Goal: Task Accomplishment & Management: Complete application form

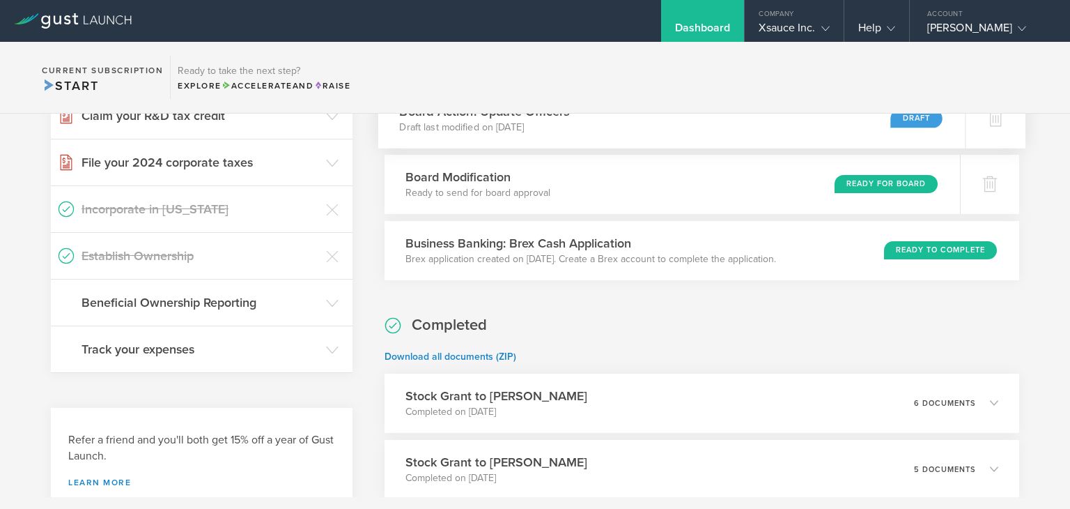
scroll to position [488, 0]
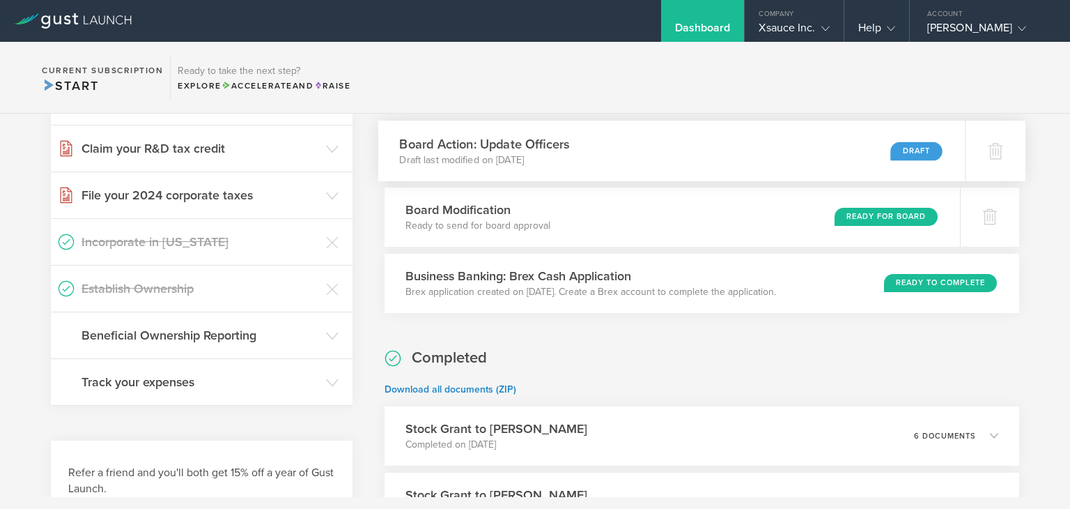
click at [544, 157] on p "Draft last modified on Aug 21, 2025" at bounding box center [484, 160] width 170 height 14
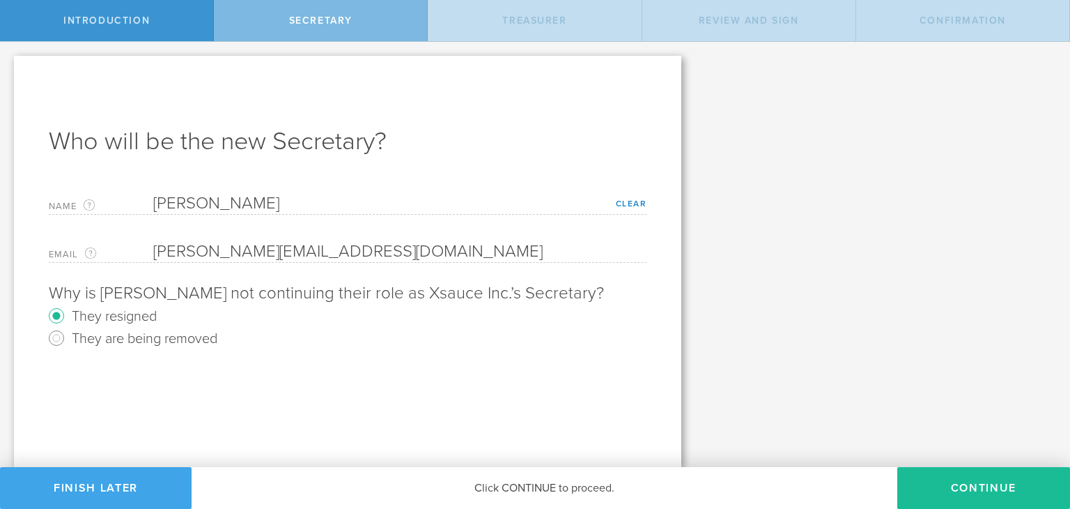
click at [120, 482] on button "Finish Later" at bounding box center [96, 488] width 192 height 42
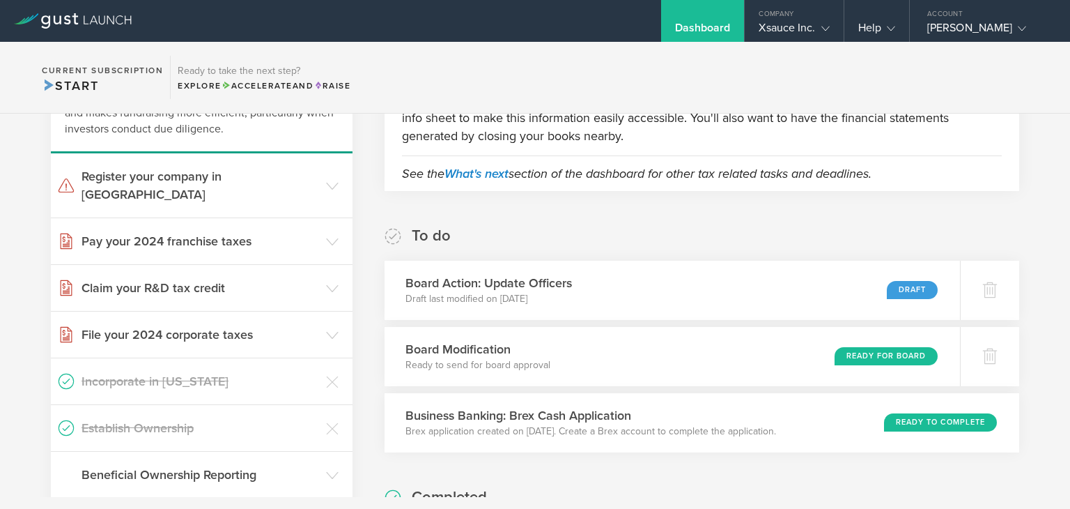
scroll to position [418, 0]
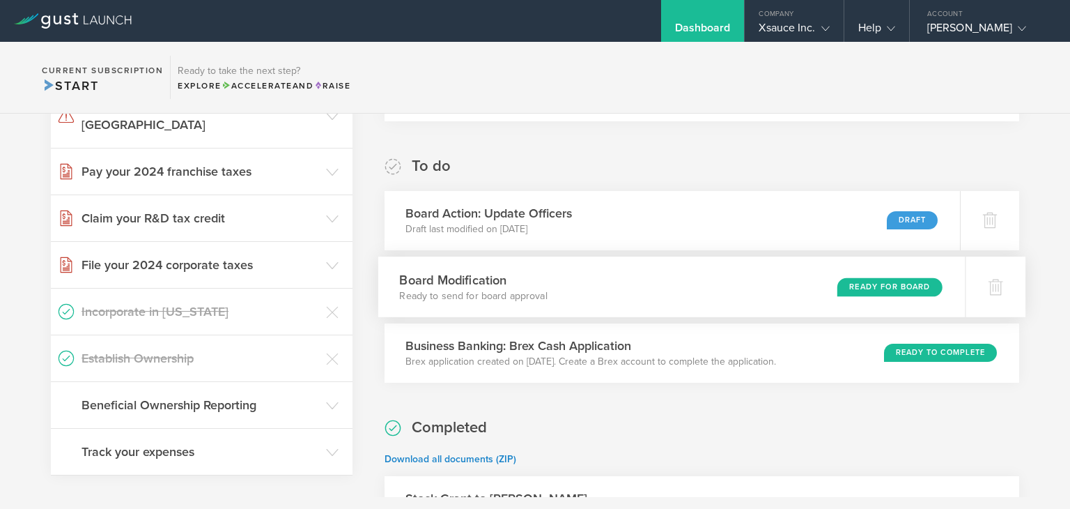
click at [577, 282] on div "Board Modification Ready to send for board approval Ready for Board" at bounding box center [672, 286] width 588 height 61
click at [985, 299] on div at bounding box center [995, 286] width 61 height 61
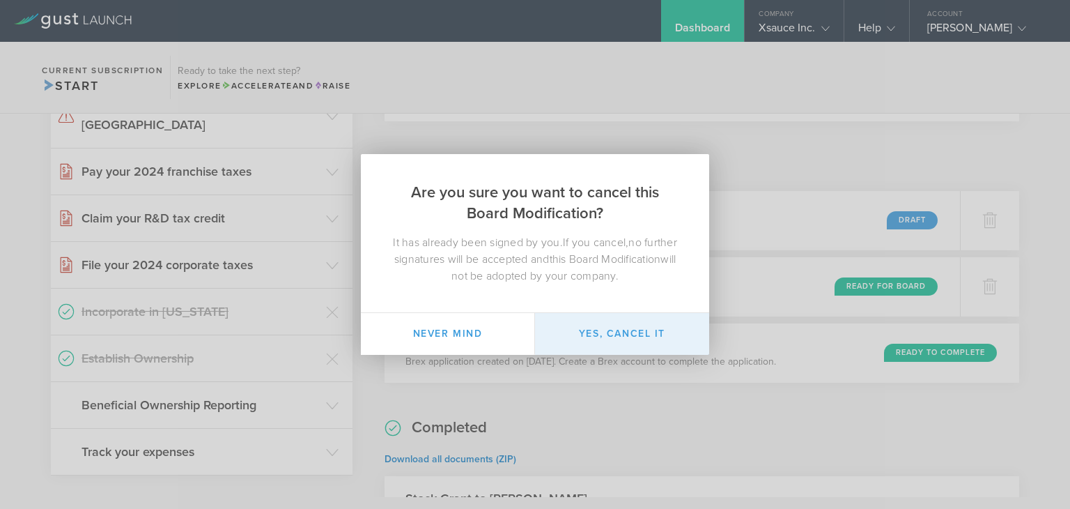
click at [649, 330] on button "Yes, cancel it" at bounding box center [622, 334] width 174 height 42
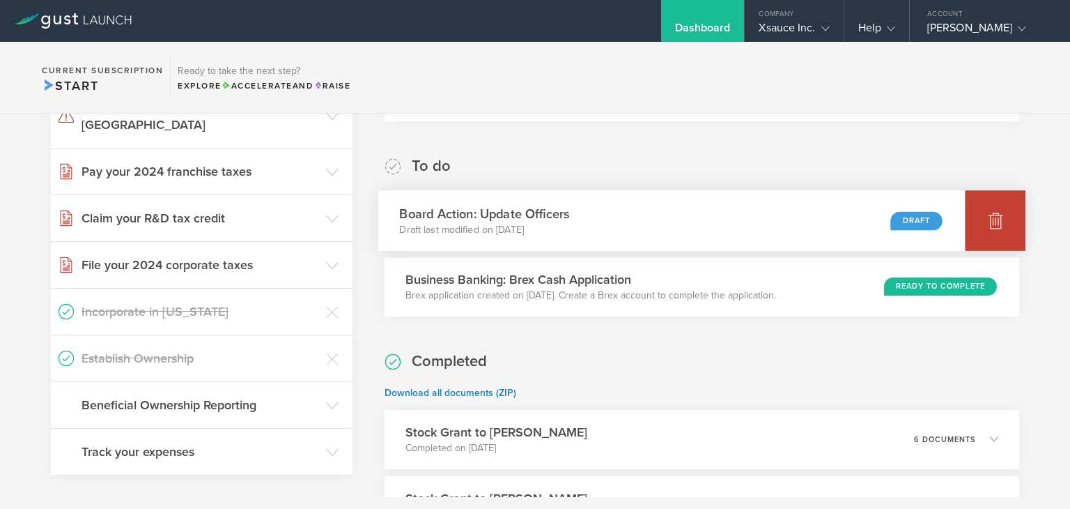
click at [988, 224] on icon at bounding box center [996, 220] width 17 height 17
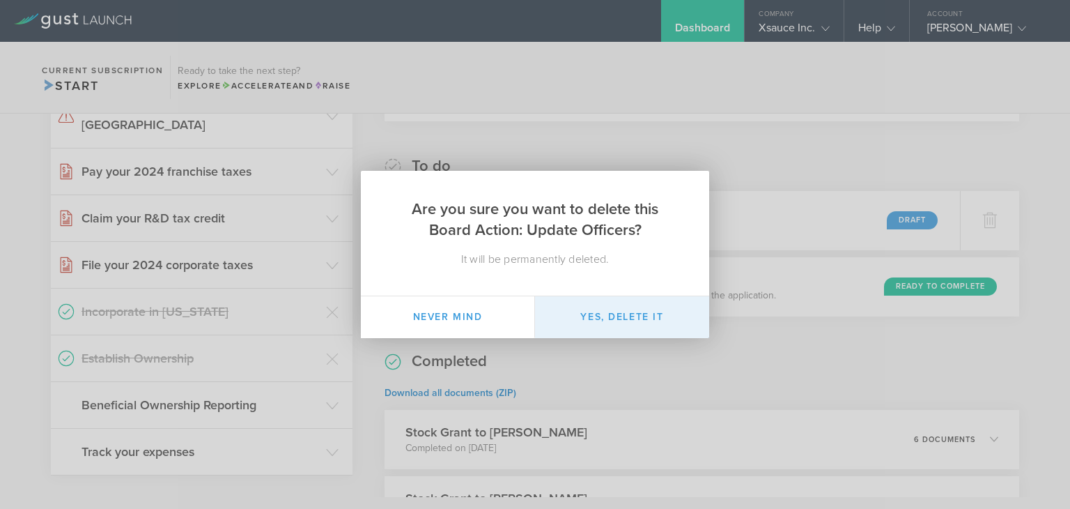
click at [659, 312] on button "Yes, delete it" at bounding box center [622, 317] width 174 height 42
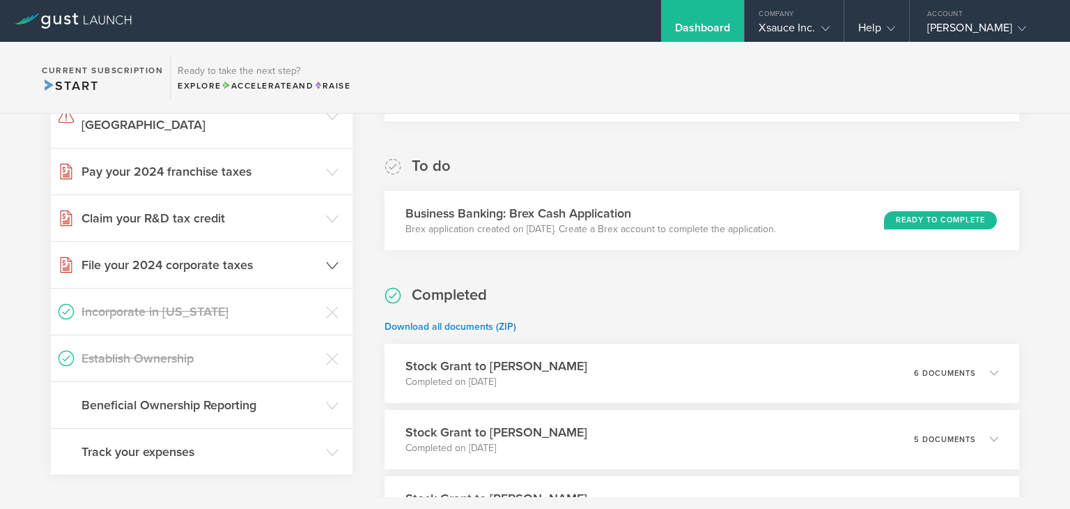
scroll to position [279, 0]
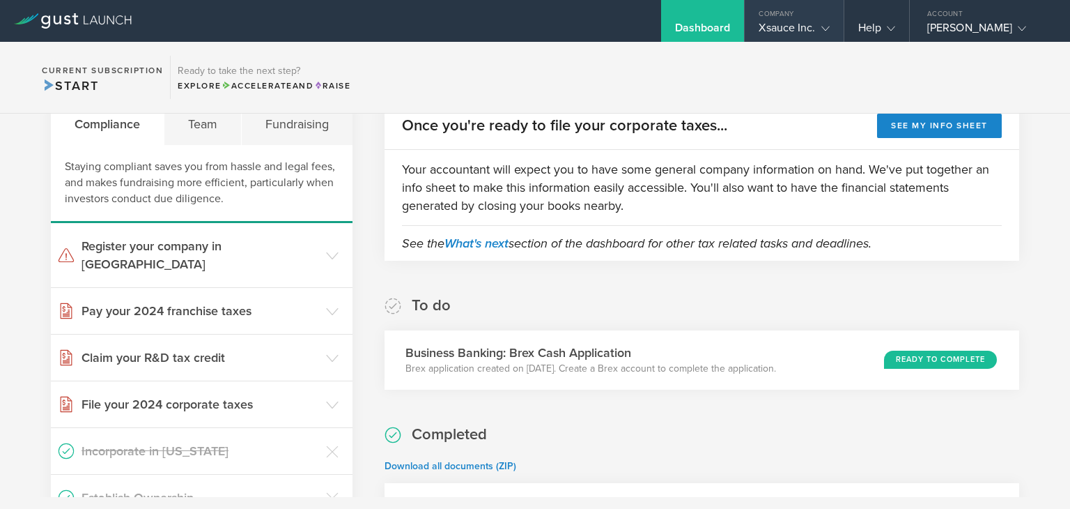
click at [786, 30] on div "Xsauce Inc." at bounding box center [794, 31] width 70 height 21
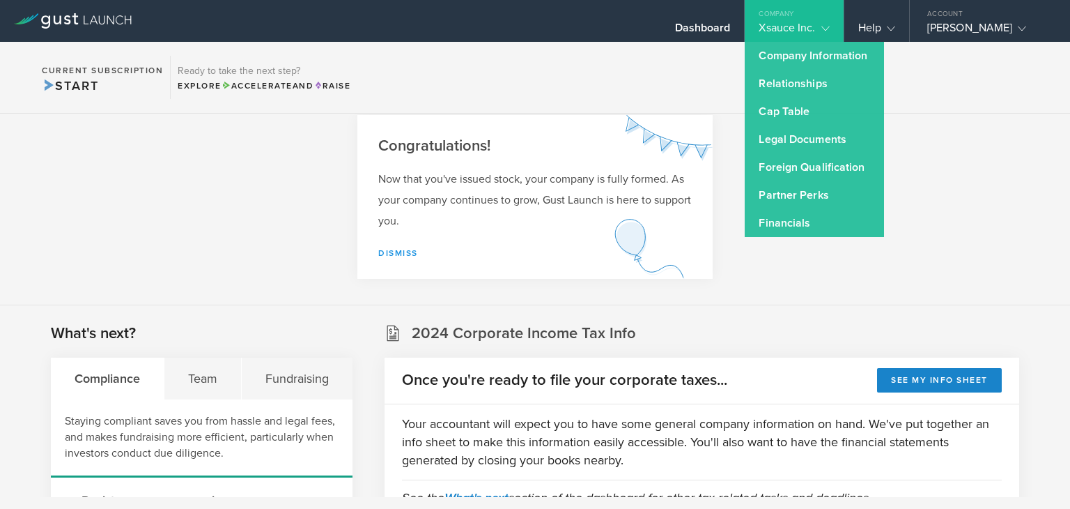
scroll to position [0, 0]
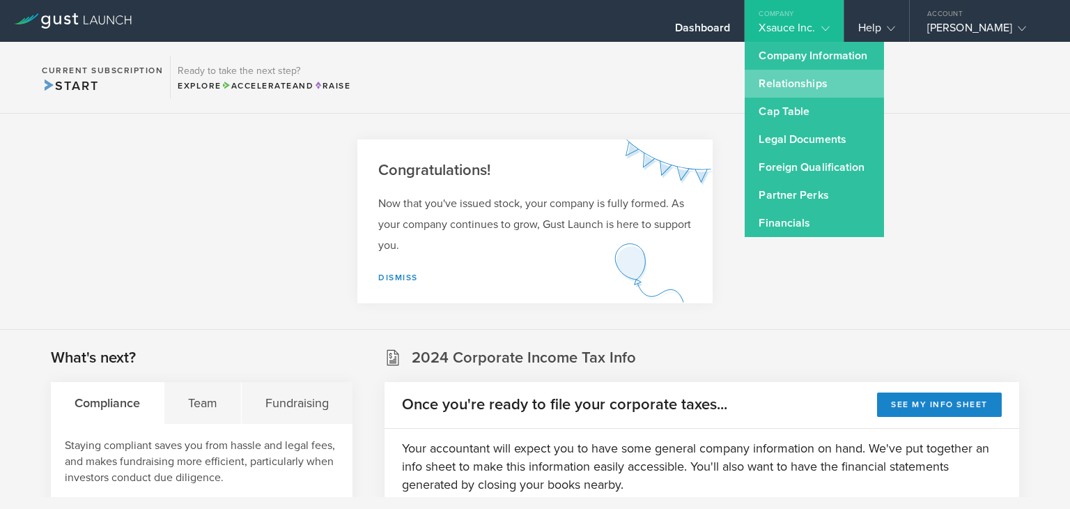
click at [811, 93] on link "Relationships" at bounding box center [814, 84] width 139 height 28
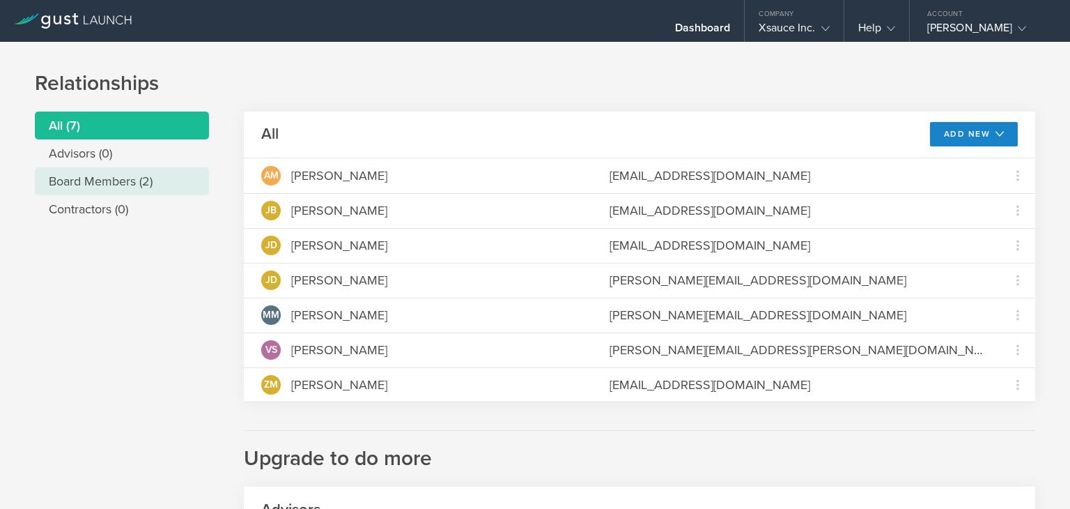
click at [144, 179] on li "Board Members (2)" at bounding box center [122, 181] width 174 height 28
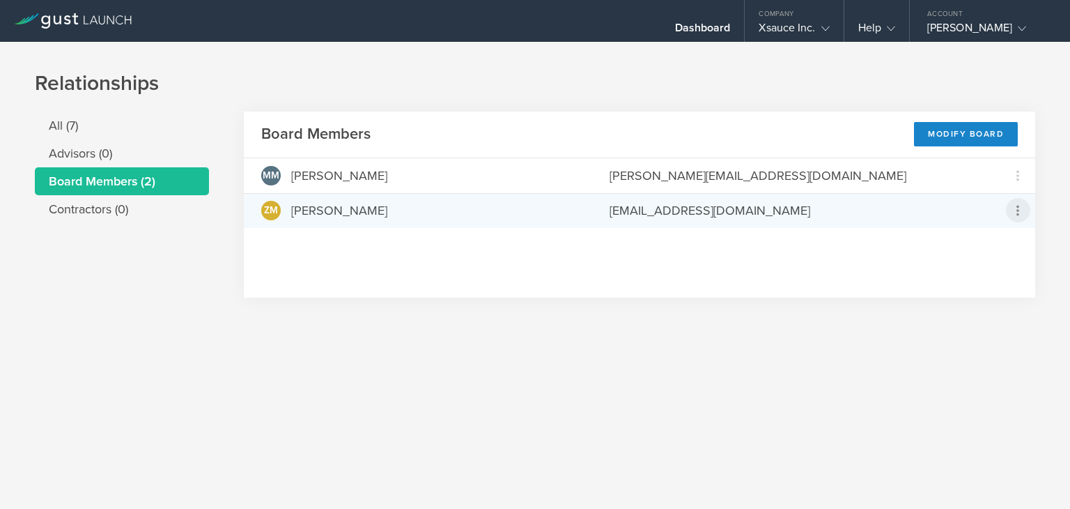
click at [1026, 211] on icon at bounding box center [1018, 210] width 17 height 17
click at [847, 240] on md-backdrop at bounding box center [535, 254] width 1070 height 509
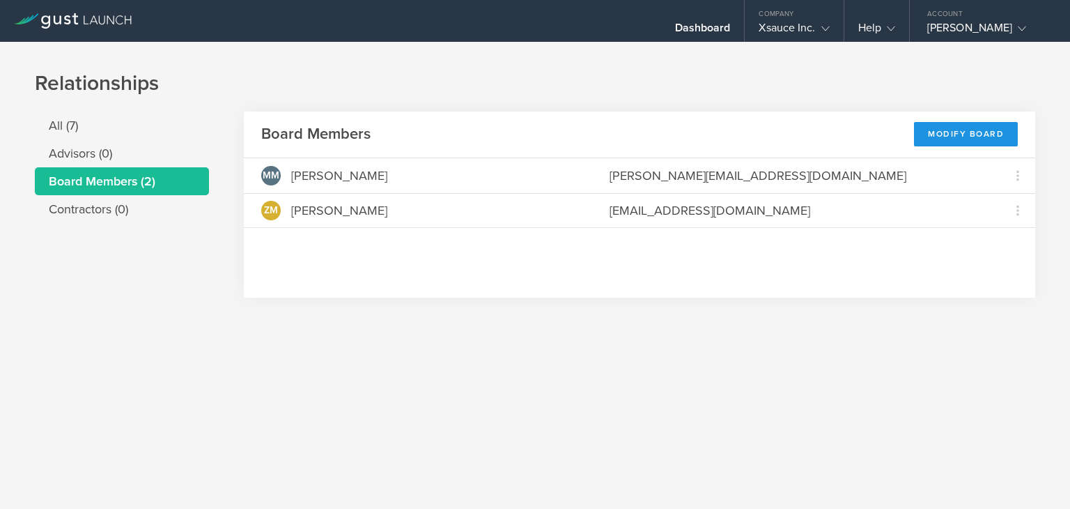
click at [960, 135] on div "Modify Board" at bounding box center [966, 134] width 104 height 24
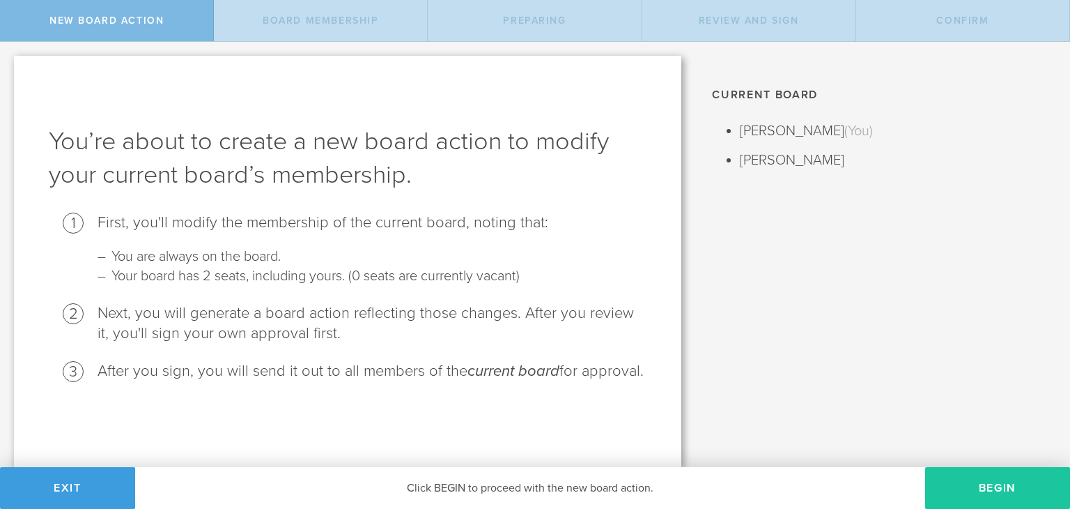
click at [992, 479] on button "Begin" at bounding box center [998, 488] width 145 height 42
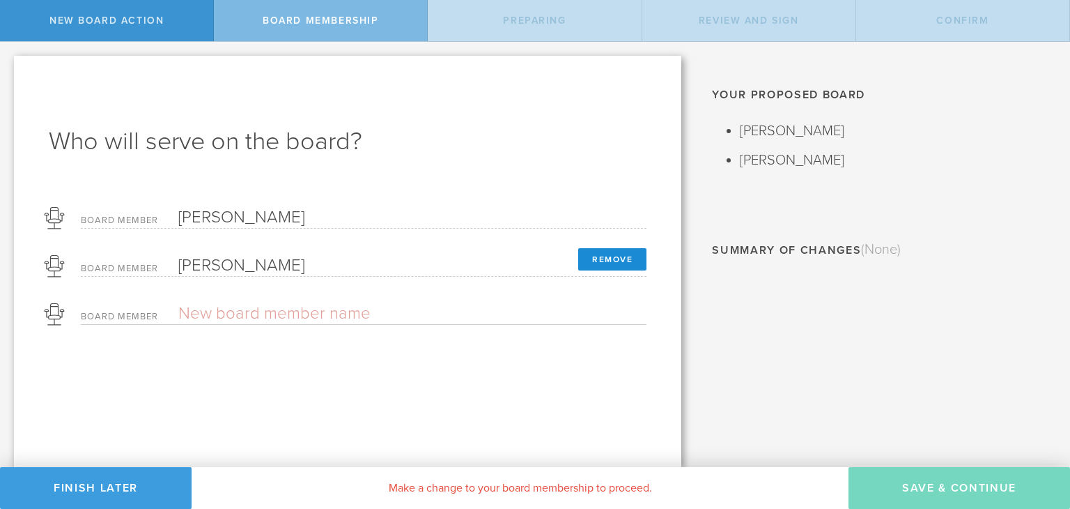
click at [622, 259] on button "Remove" at bounding box center [612, 259] width 68 height 22
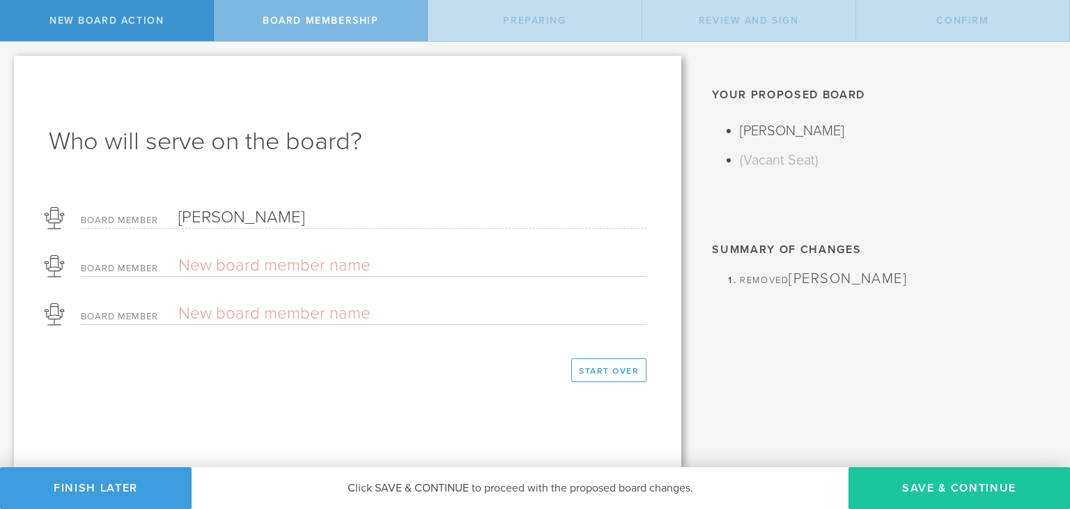
click at [929, 480] on button "Save & Continue" at bounding box center [960, 488] width 222 height 42
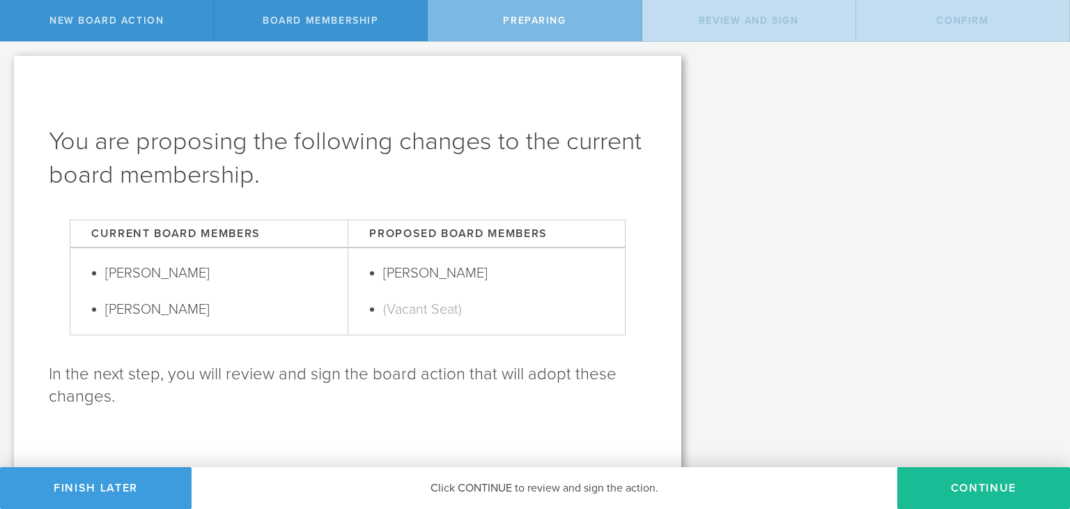
scroll to position [21, 0]
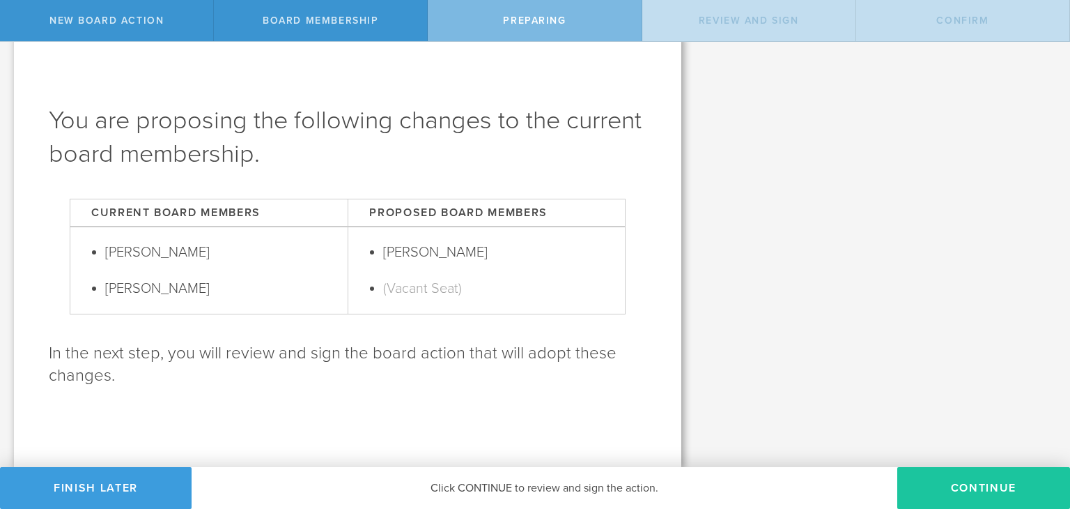
click at [961, 494] on button "Continue" at bounding box center [984, 488] width 173 height 42
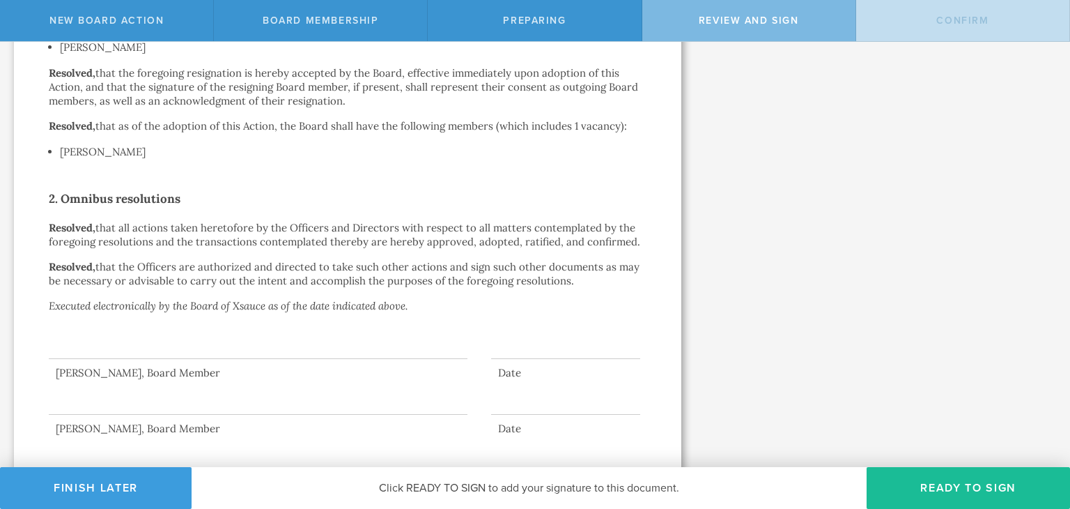
scroll to position [359, 0]
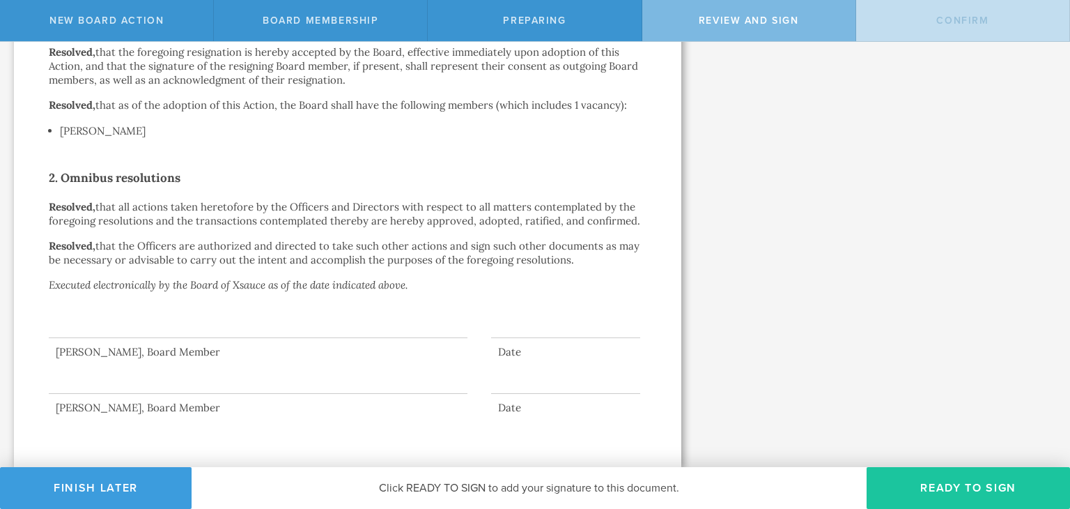
click at [930, 480] on button "Ready to Sign" at bounding box center [969, 488] width 204 height 42
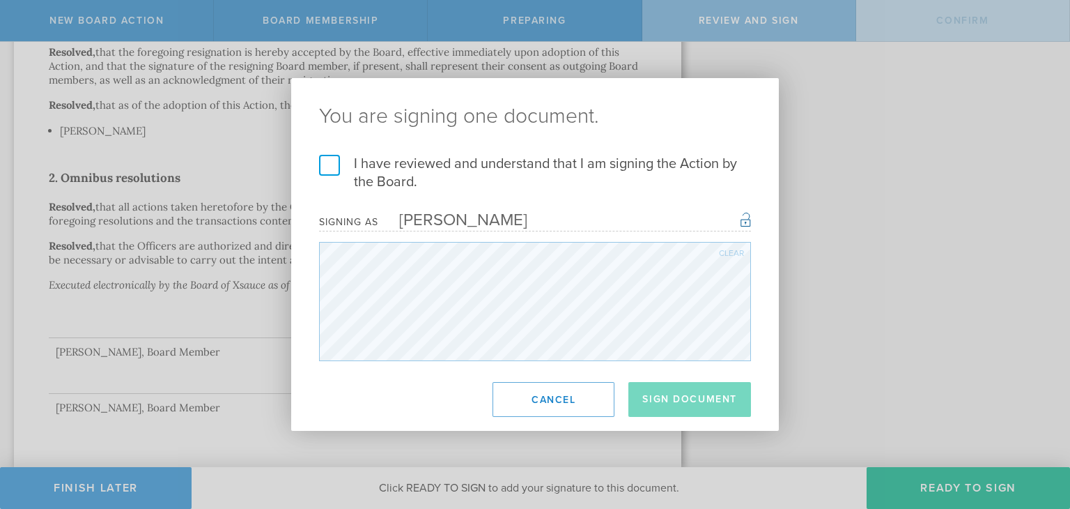
click at [332, 164] on label "I have reviewed and understand that I am signing the Action by the Board." at bounding box center [535, 173] width 432 height 36
click at [0, 0] on input "I have reviewed and understand that I am signing the Action by the Board." at bounding box center [0, 0] width 0 height 0
click at [673, 396] on button "Sign Document" at bounding box center [690, 399] width 123 height 35
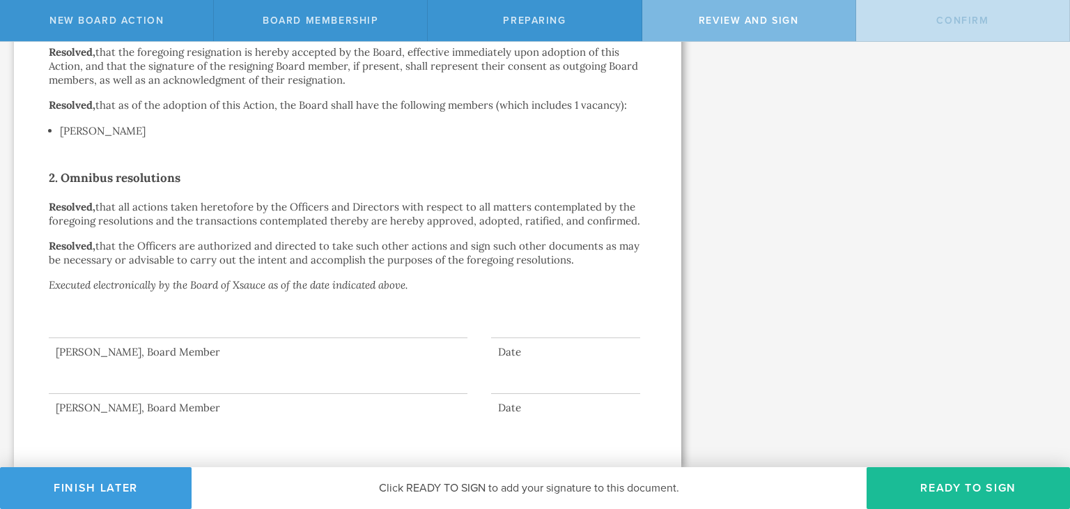
scroll to position [0, 0]
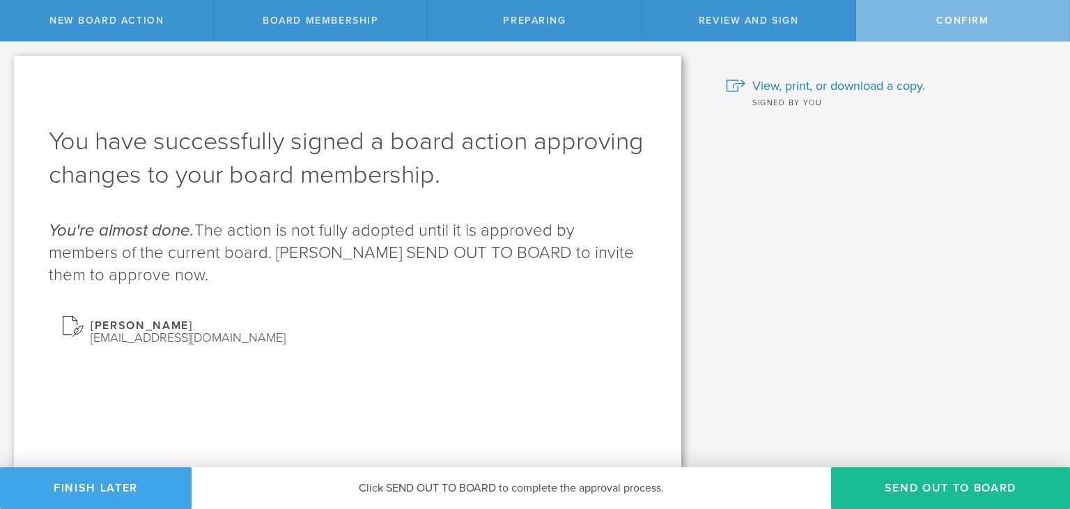
click at [142, 483] on button "Finish Later" at bounding box center [96, 488] width 192 height 42
